Goal: Information Seeking & Learning: Learn about a topic

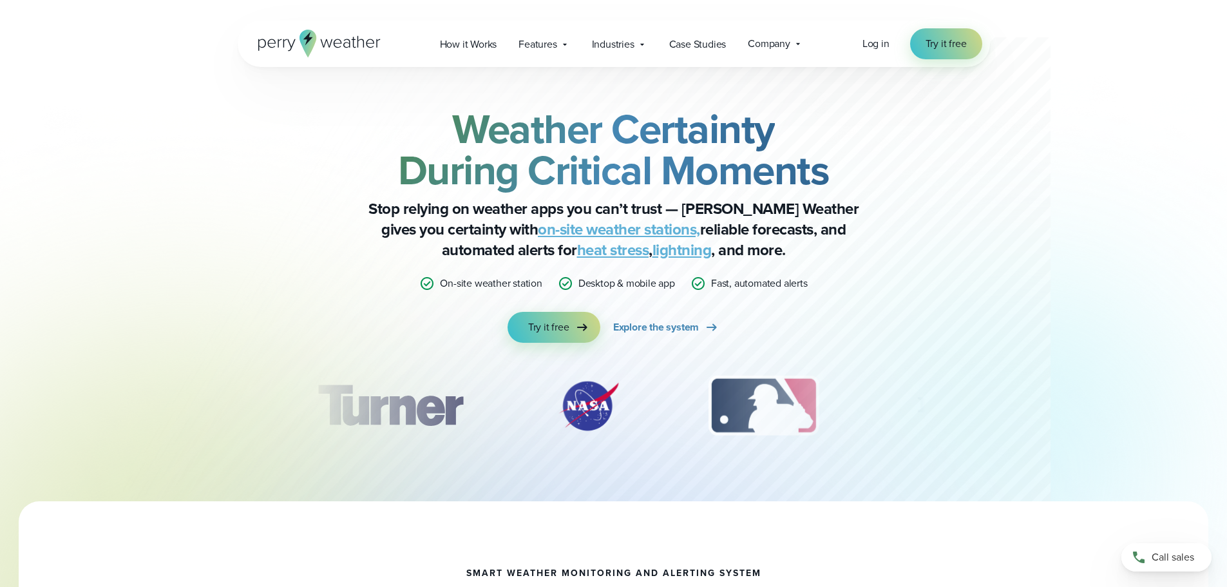
click at [540, 231] on link "on-site weather stations," at bounding box center [619, 229] width 162 height 23
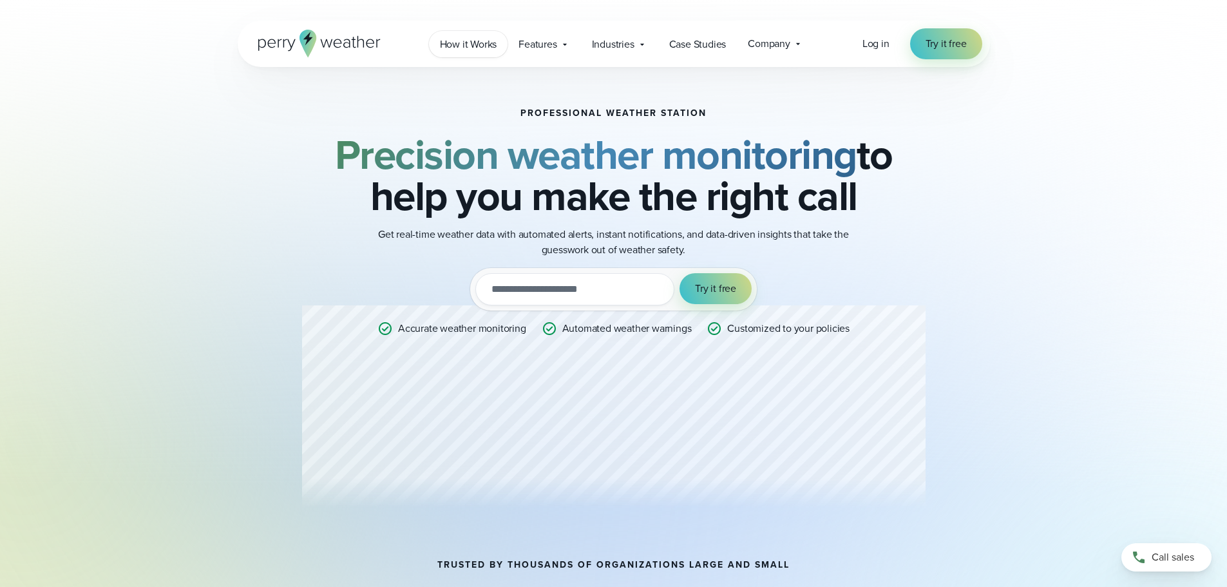
click at [483, 41] on span "How it Works" at bounding box center [468, 44] width 57 height 15
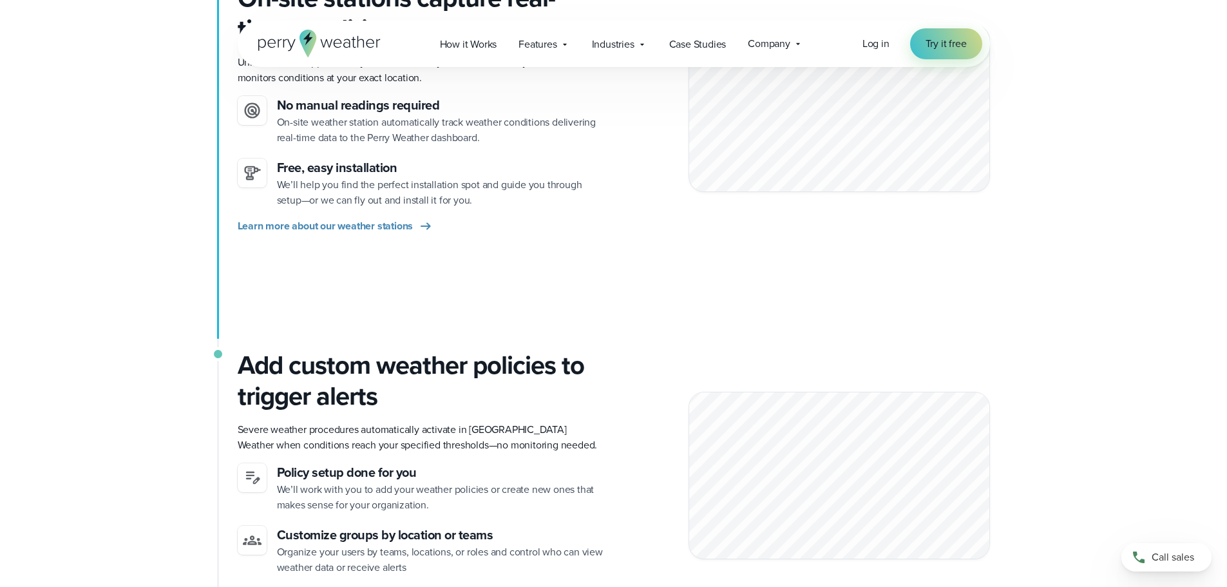
scroll to position [398, 0]
click at [565, 48] on icon at bounding box center [565, 44] width 10 height 10
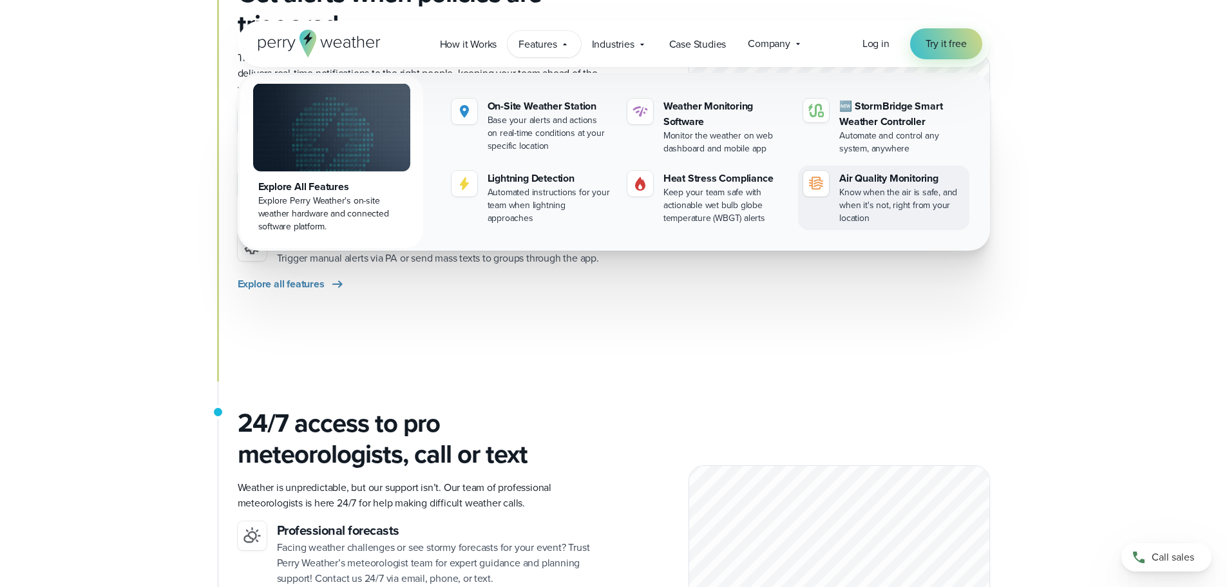
scroll to position [1449, 0]
click at [568, 44] on icon at bounding box center [565, 44] width 10 height 10
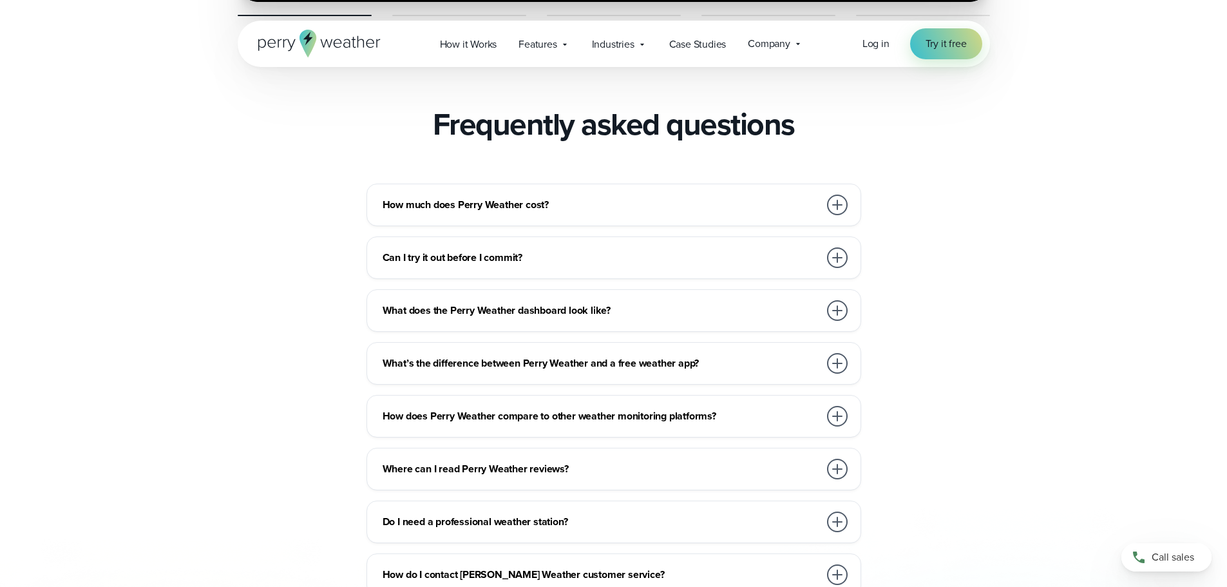
scroll to position [2779, 0]
click at [841, 194] on div at bounding box center [837, 204] width 21 height 21
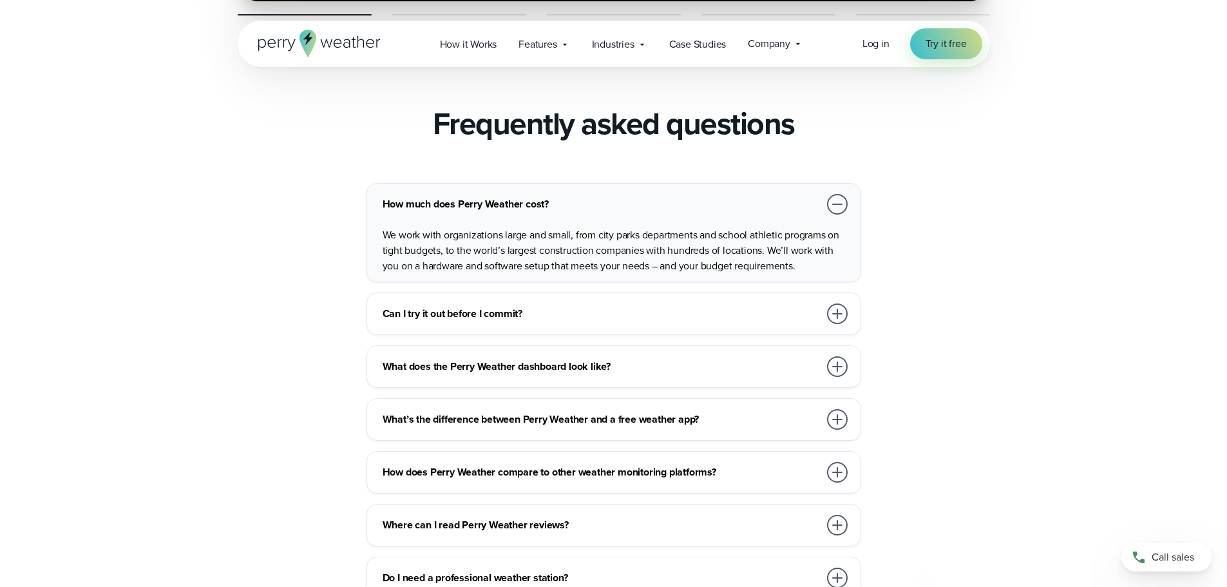
click at [841, 194] on div at bounding box center [837, 204] width 21 height 21
